Goal: Transaction & Acquisition: Purchase product/service

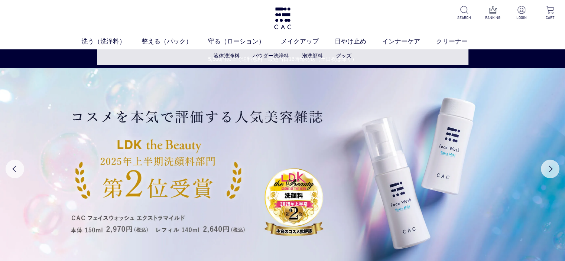
click at [237, 59] on li "液体洗浄料" at bounding box center [233, 56] width 39 height 8
click at [234, 57] on link "液体洗浄料" at bounding box center [227, 56] width 26 height 6
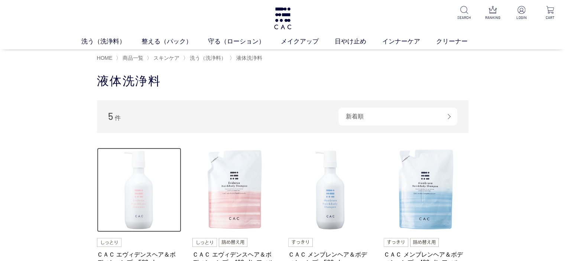
click at [113, 199] on img at bounding box center [139, 190] width 85 height 85
